Goal: Find specific page/section: Find specific page/section

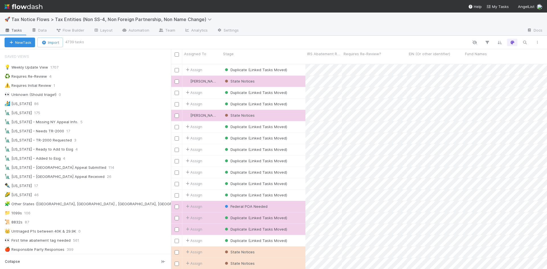
scroll to position [206, 372]
click at [156, 17] on span "Tax Notice Flows > Tax Entities (Non SS-4, Non Foreign Partnership, Non Name Ch…" at bounding box center [112, 20] width 203 height 6
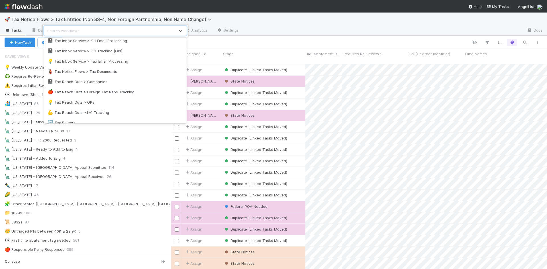
scroll to position [358, 0]
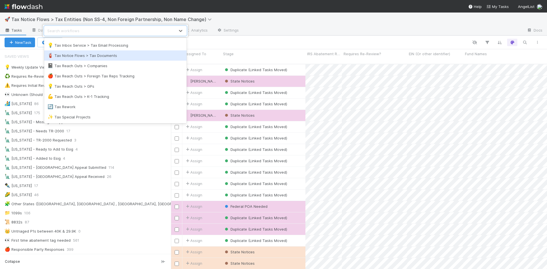
click at [96, 56] on div "🧯 Tax Notice Flows > Tax Documents" at bounding box center [116, 56] width 136 height 6
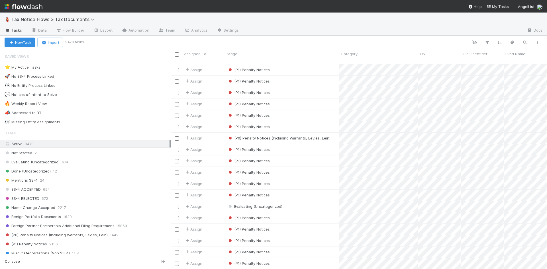
scroll to position [206, 372]
click at [85, 19] on span "Tax Notice Flows > Tax Documents" at bounding box center [54, 20] width 86 height 6
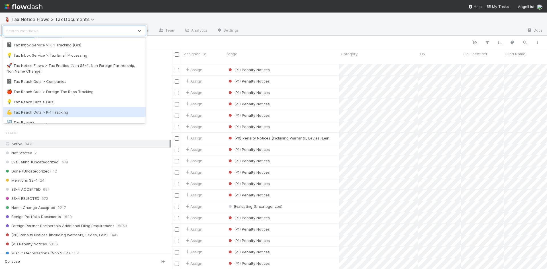
scroll to position [335, 0]
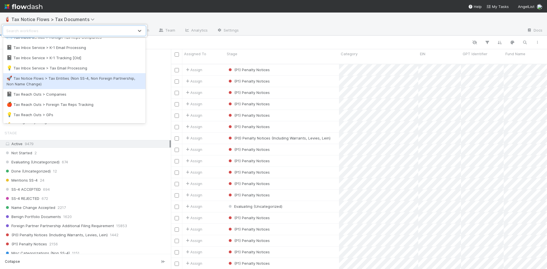
click at [71, 79] on div "🚀 Tax Notice Flows > Tax Entities (Non SS-4, Non Foreign Partnership, Non Name …" at bounding box center [75, 81] width 136 height 11
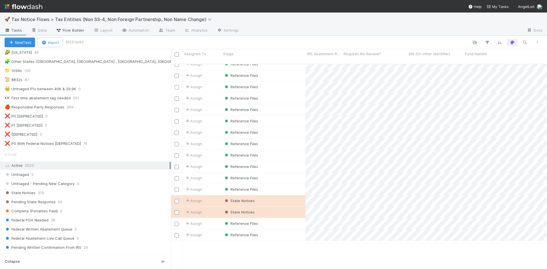
scroll to position [314, 0]
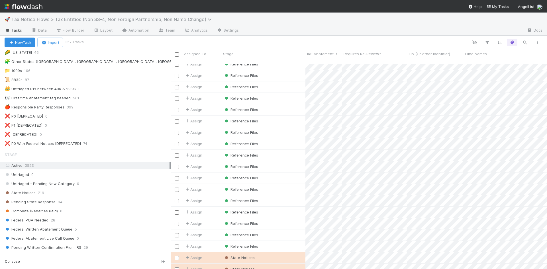
click at [47, 17] on span "Tax Notice Flows > Tax Entities (Non SS-4, Non Foreign Partnership, Non Name Ch…" at bounding box center [112, 20] width 203 height 6
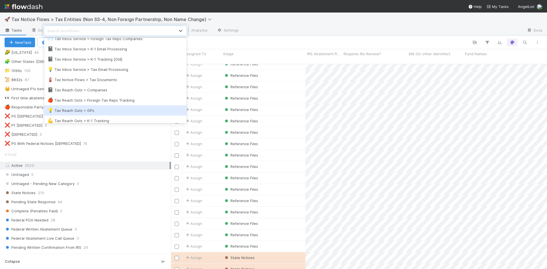
scroll to position [330, 0]
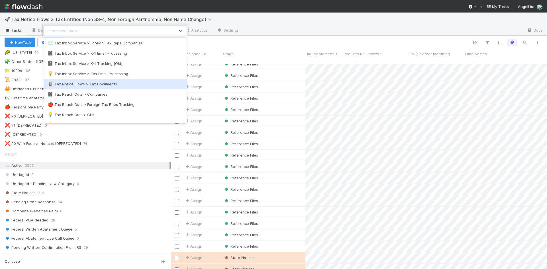
click at [83, 84] on div "🧯 Tax Notice Flows > Tax Documents" at bounding box center [116, 84] width 136 height 6
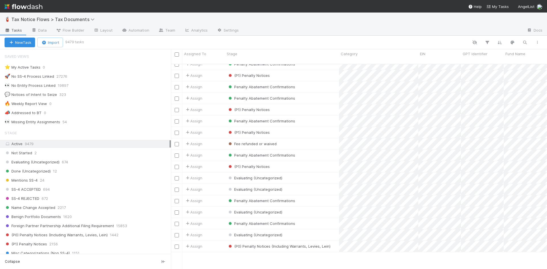
scroll to position [1454, 0]
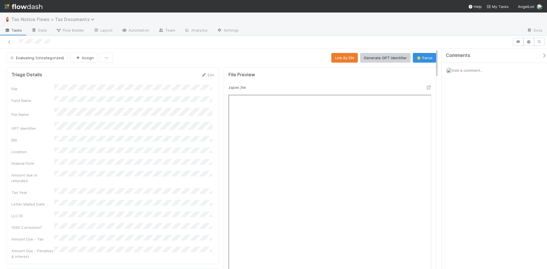
click at [84, 20] on span "Tax Notice Flows > Tax Documents" at bounding box center [54, 20] width 86 height 6
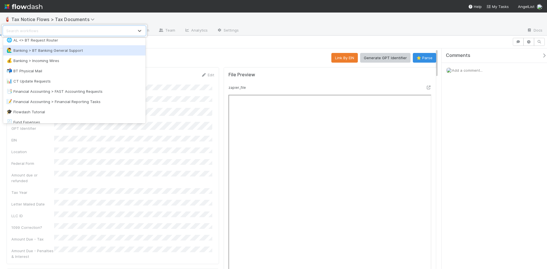
scroll to position [29, 0]
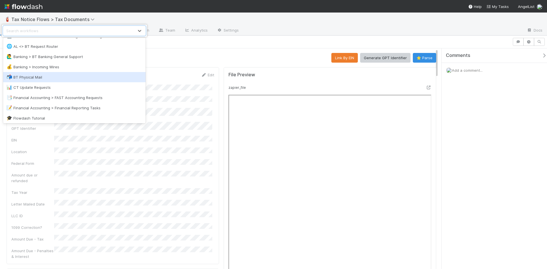
click at [31, 76] on div "📬 BT Physical Mail" at bounding box center [75, 77] width 136 height 6
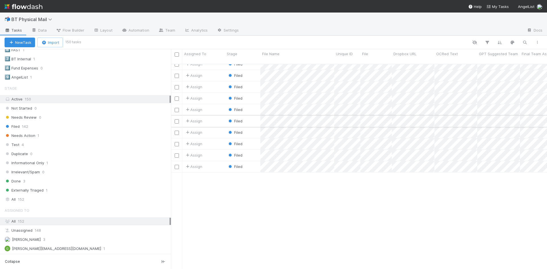
scroll to position [542, 0]
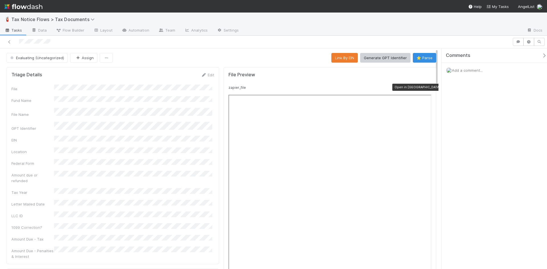
click at [426, 88] on icon at bounding box center [429, 88] width 6 height 4
